Goal: Task Accomplishment & Management: Use online tool/utility

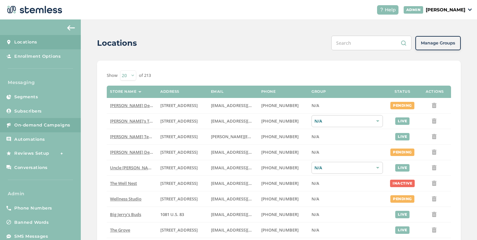
click at [69, 128] on span "On-demand Campaigns" at bounding box center [42, 125] width 56 height 6
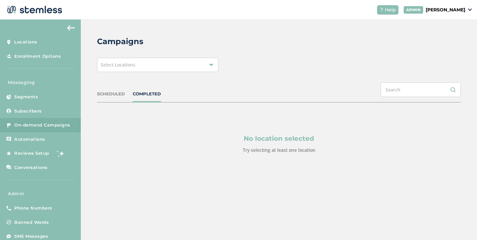
click at [145, 71] on div "Select Locations" at bounding box center [157, 65] width 121 height 14
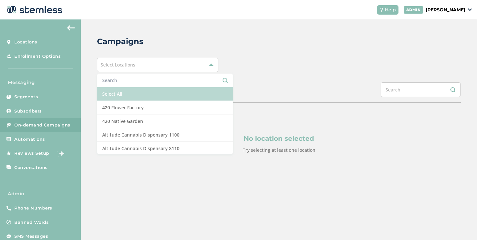
click at [121, 91] on li "Select All" at bounding box center [164, 94] width 135 height 14
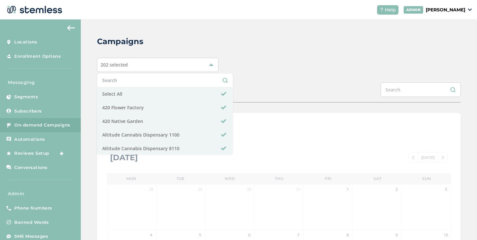
click at [312, 54] on div "Campaigns 202 selected Select All 420 Flower Factory 420 Native Garden Altitude…" at bounding box center [279, 229] width 397 height 420
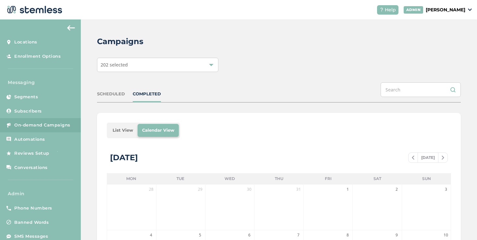
click at [127, 130] on li "List View" at bounding box center [123, 130] width 30 height 13
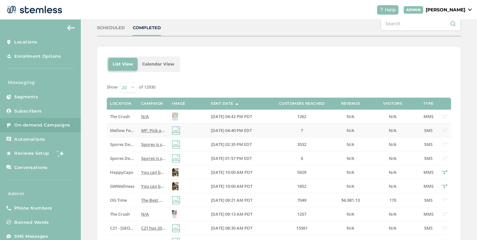
scroll to position [70, 0]
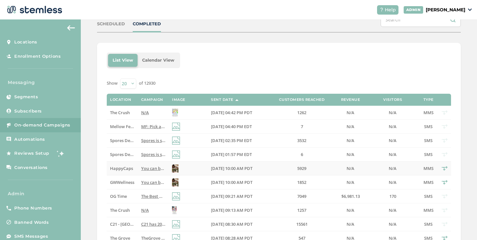
click at [143, 170] on span "You can be... with this extra bottle of HappyCaps on all orders over $120. Vali…" at bounding box center [315, 169] width 348 height 6
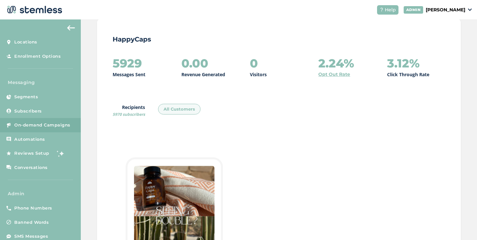
scroll to position [23, 0]
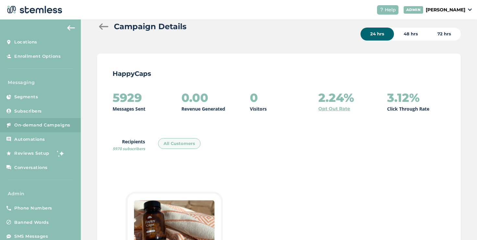
click at [103, 28] on div at bounding box center [103, 26] width 13 height 6
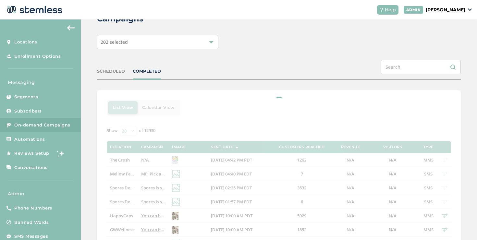
scroll to position [103, 0]
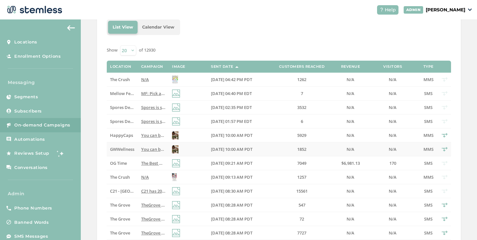
click at [155, 148] on span "You can be... with this extra bottle of HappyCaps on all orders over $120. Vali…" at bounding box center [315, 149] width 348 height 6
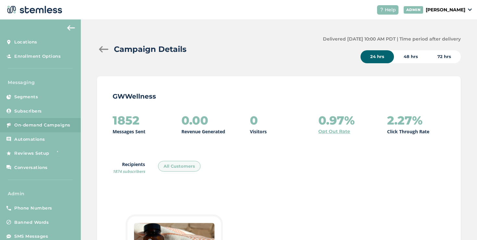
click at [107, 47] on div at bounding box center [103, 49] width 13 height 6
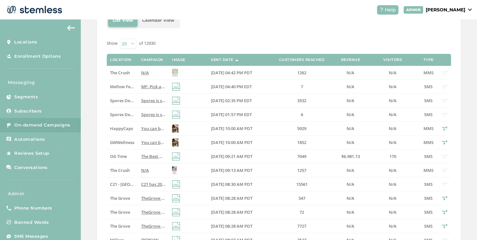
scroll to position [127, 0]
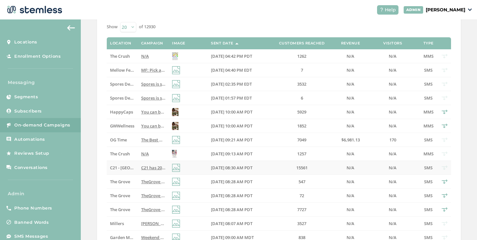
click at [130, 169] on span "C21 - [GEOGRAPHIC_DATA]" at bounding box center [136, 168] width 53 height 6
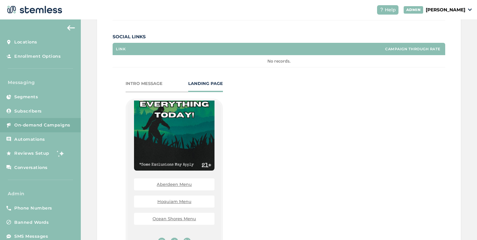
scroll to position [194, 0]
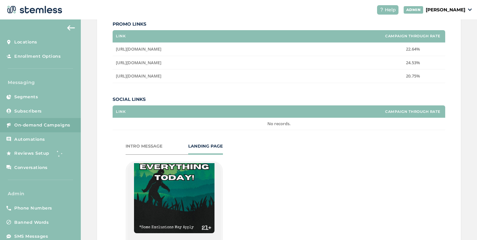
click at [140, 147] on div "INTRO MESSAGE" at bounding box center [144, 146] width 37 height 6
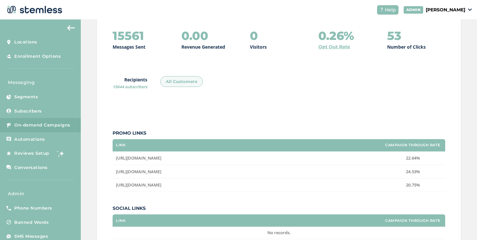
scroll to position [63, 0]
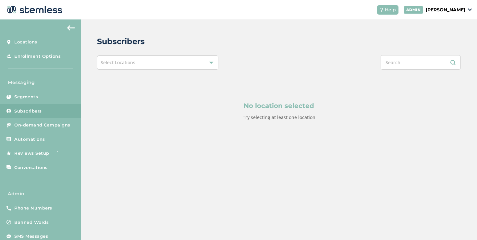
click at [199, 57] on div "Select Locations" at bounding box center [157, 63] width 121 height 14
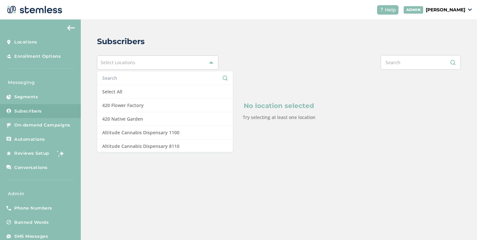
click at [166, 79] on input "text" at bounding box center [165, 78] width 126 height 7
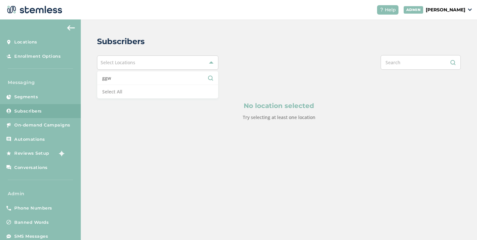
click at [166, 79] on input "ggw" at bounding box center [157, 78] width 111 height 7
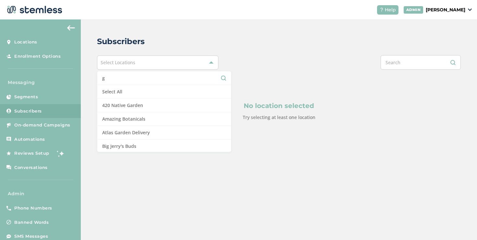
click at [166, 79] on input "g" at bounding box center [164, 78] width 124 height 7
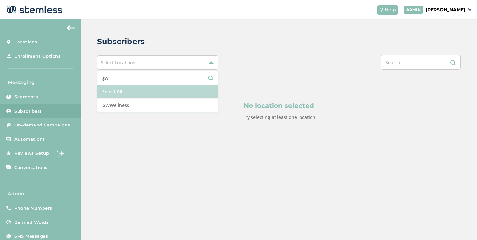
type input "gw"
click at [157, 98] on li "Select All" at bounding box center [157, 92] width 121 height 14
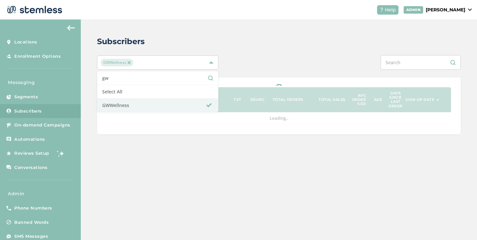
click at [270, 53] on div "Subscribers GWWellness gw Select All GWWellness Phone Name Location TXT Source …" at bounding box center [279, 84] width 397 height 131
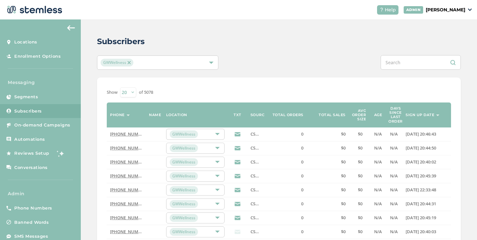
click at [179, 54] on div "Subscribers GWWellness Show [PHONE_NUMBER] of 5078 Phone Name Location TXT Sour…" at bounding box center [279, 235] width 397 height 432
click at [179, 57] on div "GWWellness" at bounding box center [157, 63] width 121 height 14
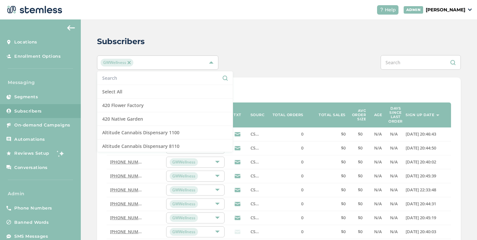
click at [181, 62] on div "GWWellness" at bounding box center [155, 63] width 108 height 8
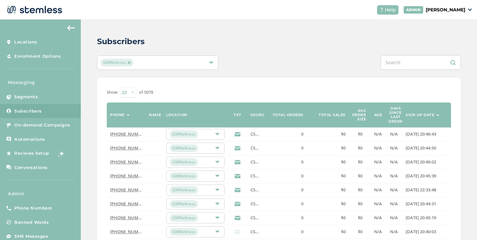
click at [429, 114] on label "Sign up date" at bounding box center [420, 115] width 29 height 4
click at [425, 113] on label "Sign up date" at bounding box center [420, 115] width 29 height 4
click at [428, 115] on label "Sign up date" at bounding box center [420, 115] width 29 height 4
click at [156, 64] on div "GWWellness" at bounding box center [155, 63] width 108 height 8
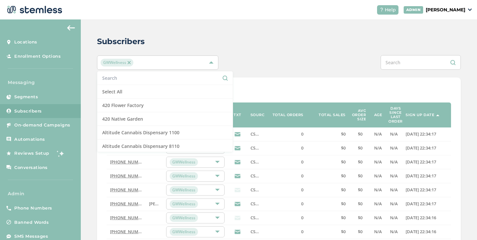
click at [151, 74] on li at bounding box center [164, 78] width 135 height 14
click at [152, 77] on input "text" at bounding box center [165, 78] width 126 height 7
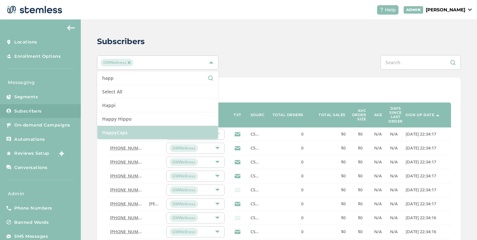
type input "happ"
click at [151, 130] on li "HappyCaps" at bounding box center [157, 132] width 121 height 13
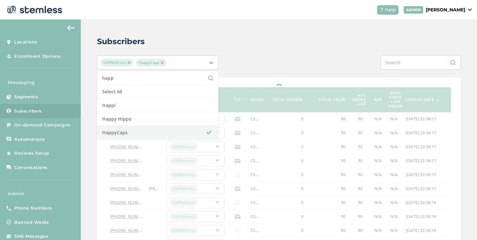
click at [129, 63] on img at bounding box center [129, 62] width 3 height 3
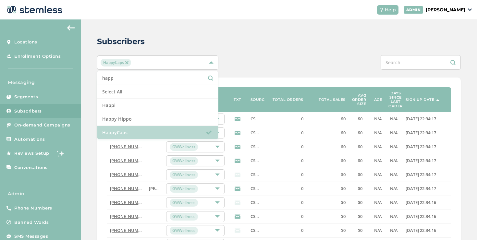
click at [174, 131] on li "HappyCaps" at bounding box center [157, 132] width 121 height 13
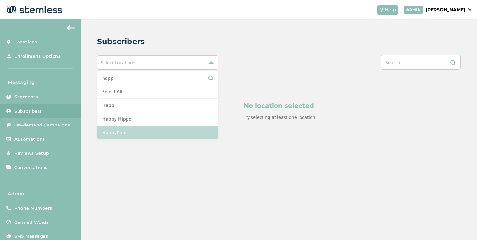
click at [174, 131] on li "HappyCaps" at bounding box center [157, 132] width 121 height 13
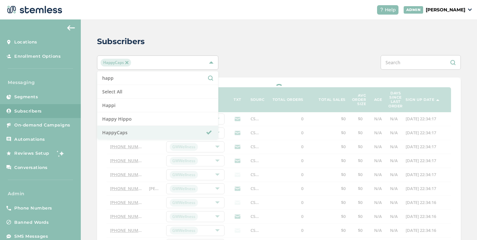
click at [259, 83] on div at bounding box center [279, 240] width 364 height 324
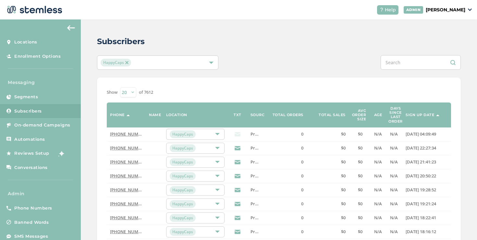
click at [411, 113] on label "Sign up date" at bounding box center [420, 115] width 29 height 4
click at [412, 117] on th "Sign up date" at bounding box center [427, 115] width 49 height 25
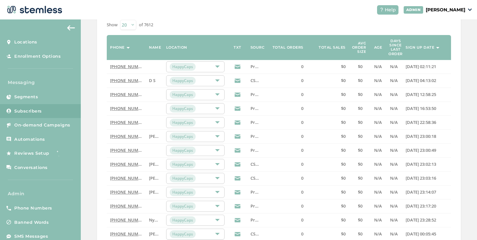
scroll to position [113, 0]
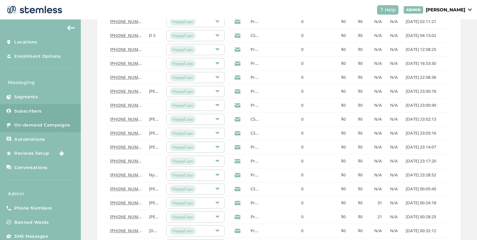
click at [54, 122] on span "On-demand Campaigns" at bounding box center [42, 125] width 56 height 6
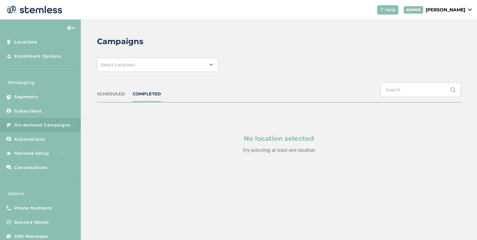
click at [426, 8] on p "[PERSON_NAME]" at bounding box center [446, 9] width 40 height 7
click at [134, 70] on div "Select Locations" at bounding box center [157, 65] width 121 height 14
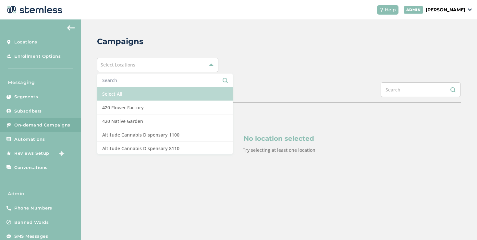
click at [129, 92] on li "Select All" at bounding box center [164, 94] width 135 height 14
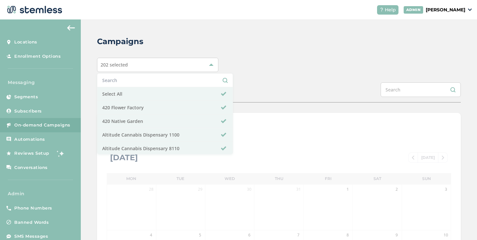
click at [261, 78] on div "Campaigns 202 selected Select All 420 Flower Factory 420 Native Garden Altitude…" at bounding box center [279, 229] width 397 height 420
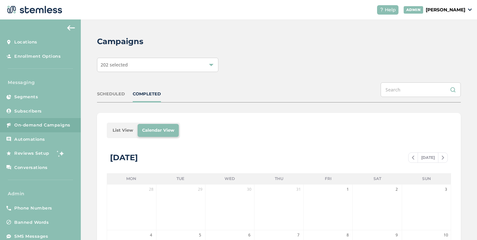
click at [117, 132] on li "List View" at bounding box center [123, 130] width 30 height 13
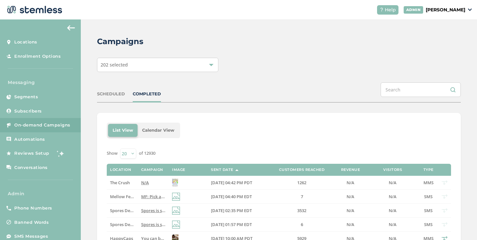
scroll to position [152, 0]
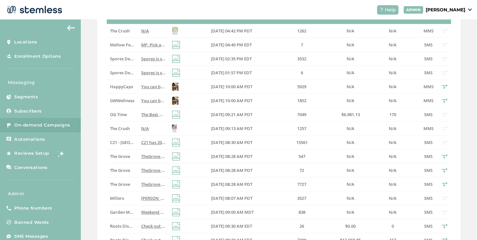
click at [463, 8] on p "[PERSON_NAME]" at bounding box center [446, 9] width 40 height 7
click at [451, 44] on span "Impersonate" at bounding box center [449, 47] width 32 height 6
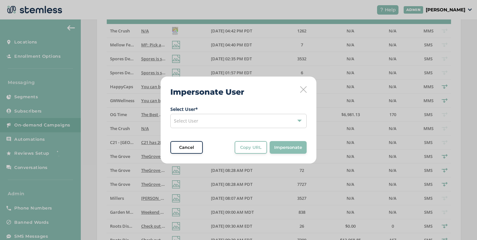
click at [275, 117] on div "Select User" at bounding box center [239, 121] width 136 height 14
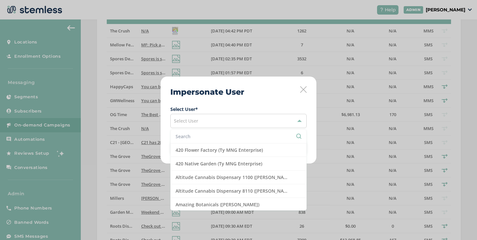
click at [251, 134] on input "text" at bounding box center [239, 136] width 126 height 7
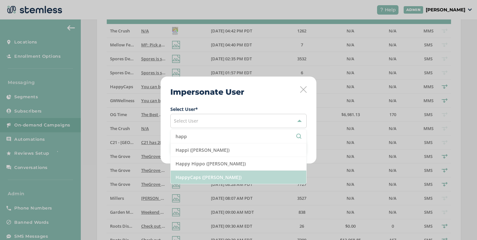
type input "happ"
click at [239, 177] on li "HappyCaps ([PERSON_NAME])" at bounding box center [239, 177] width 136 height 13
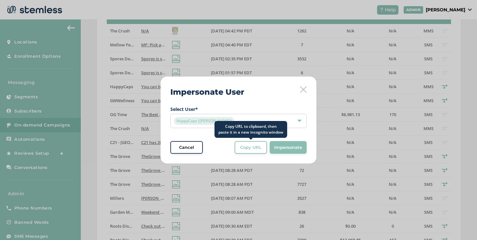
click at [255, 152] on button "Copy URL" at bounding box center [251, 147] width 32 height 13
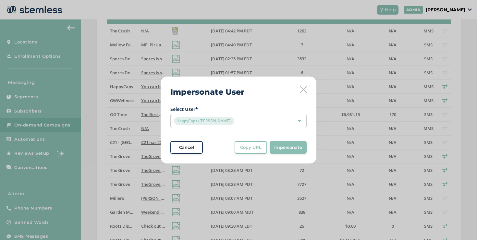
click at [302, 91] on icon at bounding box center [303, 89] width 6 height 6
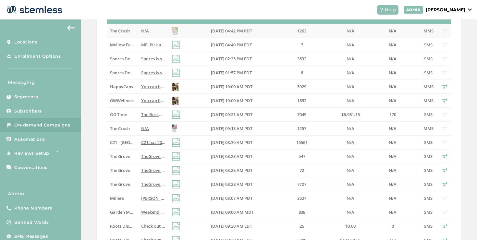
click at [126, 31] on span "The Crush" at bounding box center [120, 31] width 20 height 6
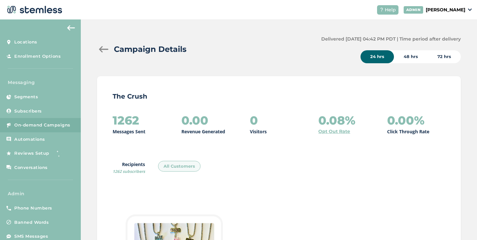
click at [100, 51] on div at bounding box center [103, 49] width 13 height 6
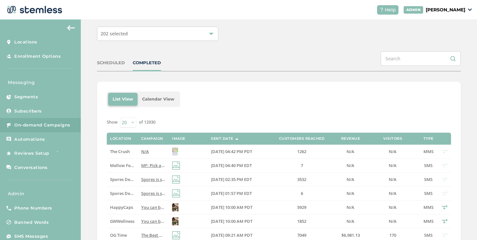
scroll to position [38, 0]
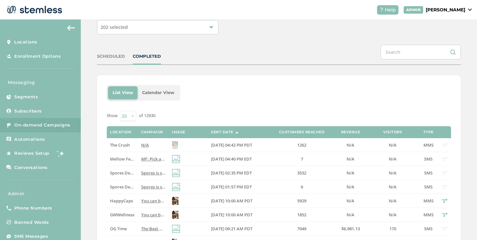
click at [134, 173] on td "Spores Detroit" at bounding box center [122, 173] width 31 height 14
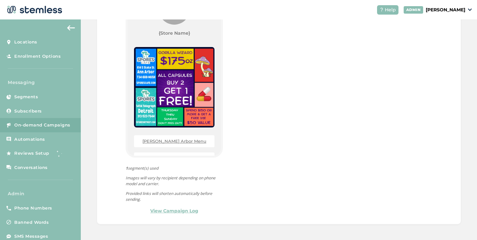
scroll to position [44, 0]
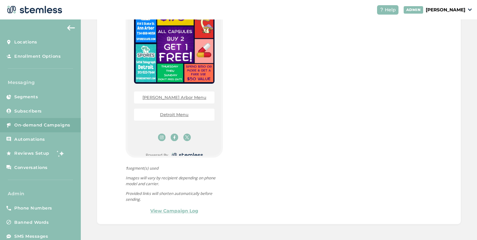
click at [168, 116] on link "Detroit Menu" at bounding box center [174, 114] width 29 height 5
